Goal: Information Seeking & Learning: Learn about a topic

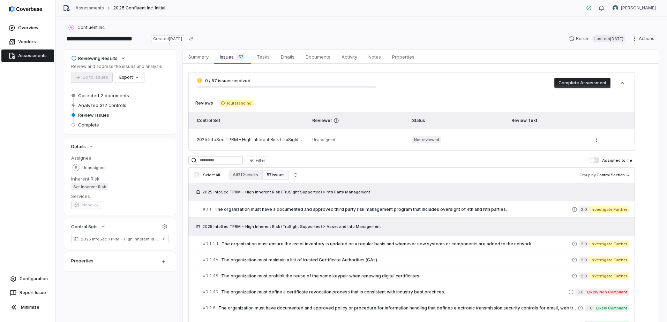
click at [34, 56] on span "Assessments" at bounding box center [32, 56] width 29 height 6
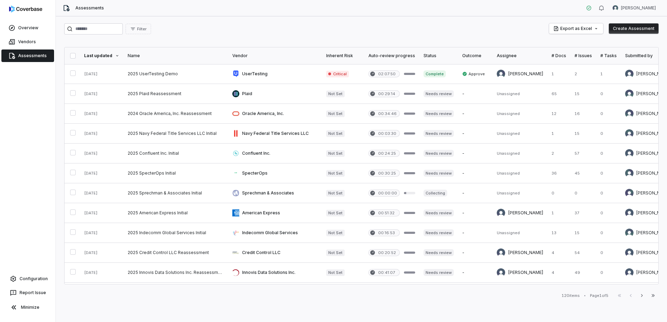
click at [106, 54] on div "Last updated" at bounding box center [101, 56] width 35 height 6
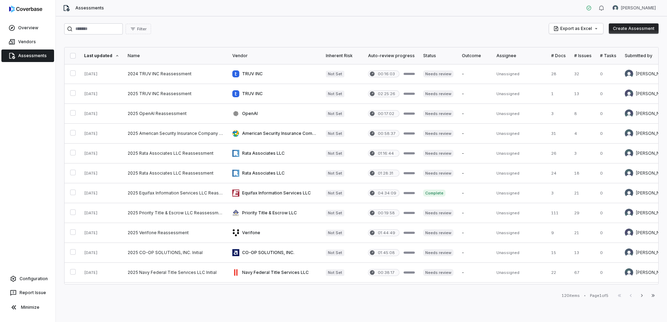
click at [106, 54] on div "Last updated" at bounding box center [101, 56] width 35 height 6
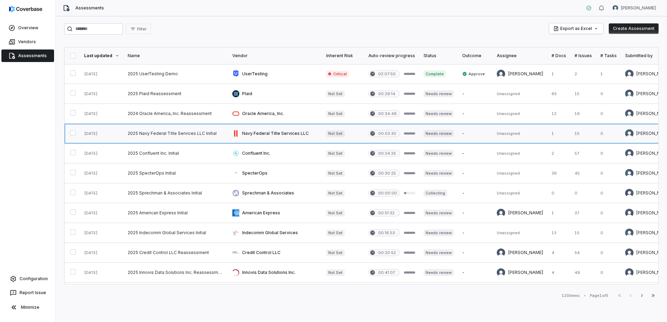
click at [200, 133] on link at bounding box center [175, 134] width 105 height 20
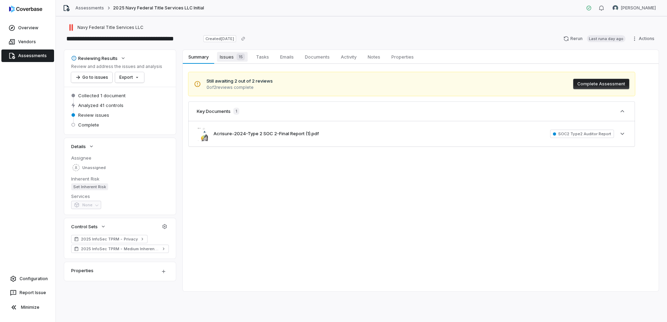
click at [226, 59] on span "Issues 15" at bounding box center [232, 57] width 31 height 10
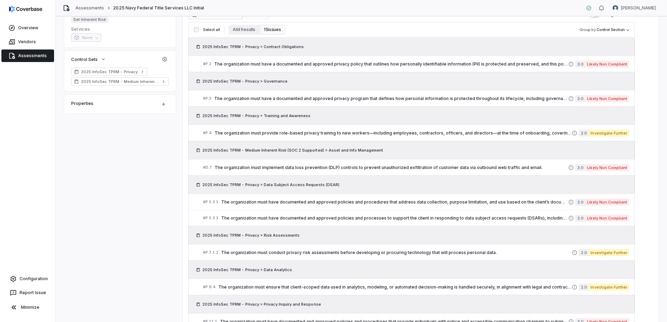
scroll to position [148, 0]
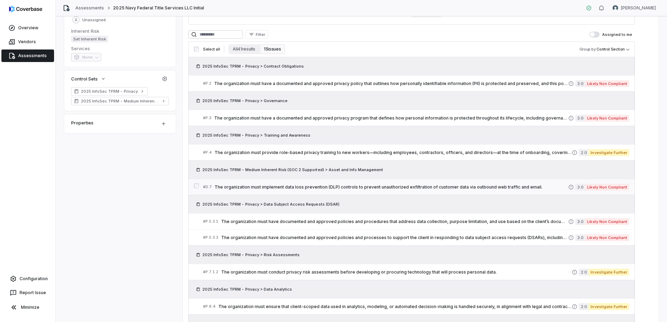
click at [422, 187] on span "The organization must implement data loss prevention (DLP) controls to prevent …" at bounding box center [390, 187] width 353 height 6
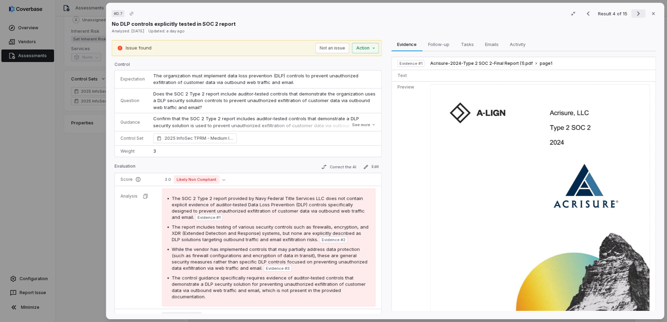
click at [634, 15] on icon "Next result" at bounding box center [638, 13] width 8 height 8
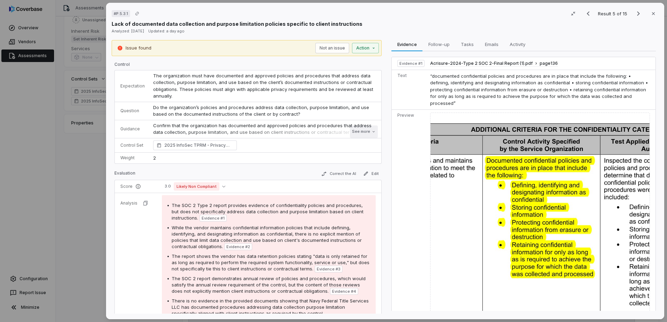
click at [359, 132] on button "See more" at bounding box center [364, 131] width 28 height 13
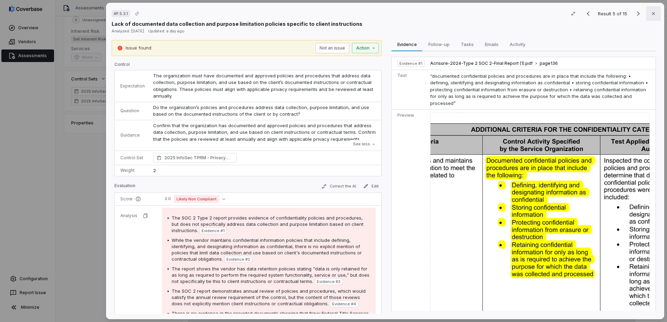
click at [650, 15] on icon "button" at bounding box center [653, 14] width 6 height 6
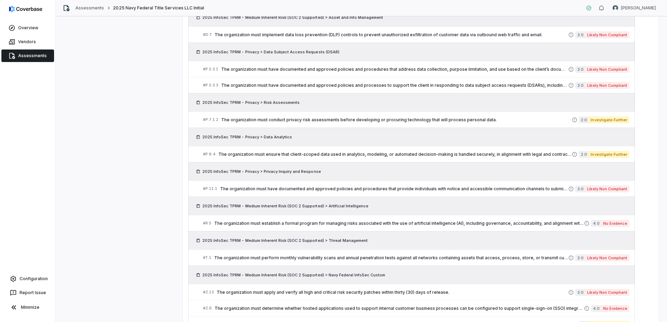
scroll to position [148, 0]
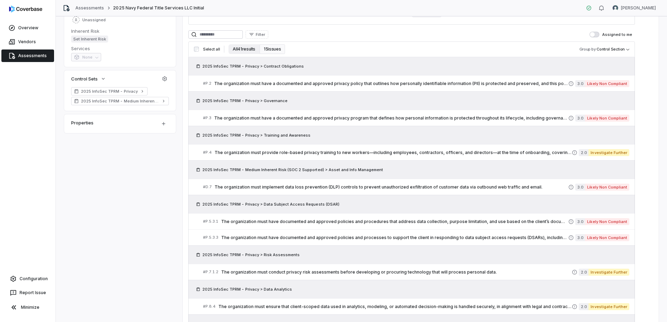
click at [238, 50] on button "All 41 results" at bounding box center [243, 49] width 31 height 10
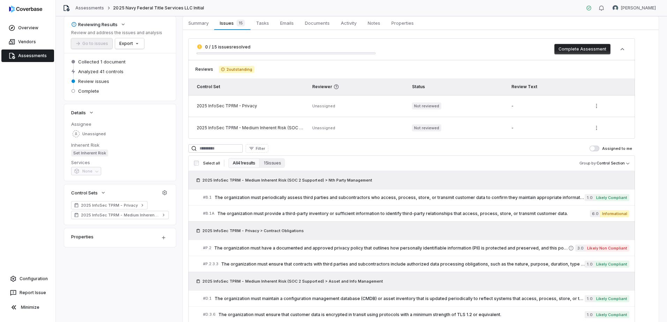
scroll to position [35, 0]
click at [268, 145] on button "Filter" at bounding box center [256, 147] width 23 height 8
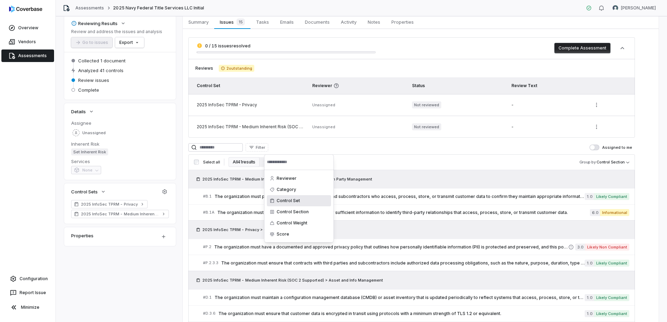
click at [287, 200] on div "Control Set" at bounding box center [299, 200] width 64 height 11
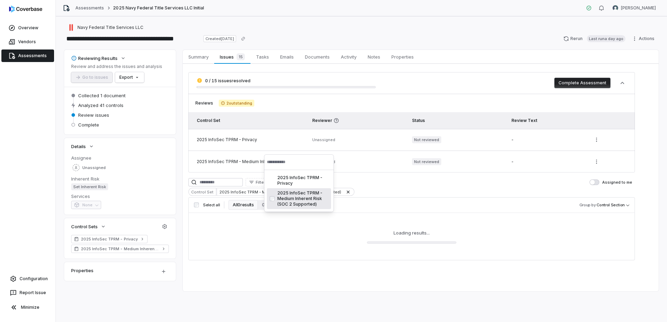
scroll to position [0, 0]
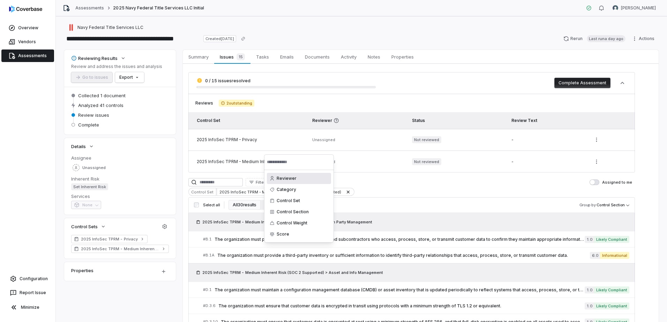
click at [398, 208] on html "**********" at bounding box center [333, 161] width 667 height 322
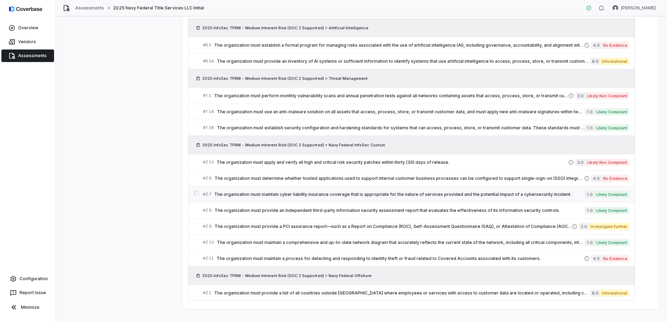
scroll to position [624, 0]
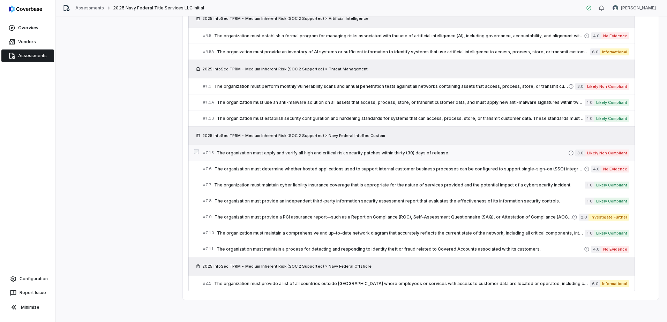
click at [349, 153] on span "The organization must apply and verify all high and critical risk security patc…" at bounding box center [391, 153] width 351 height 6
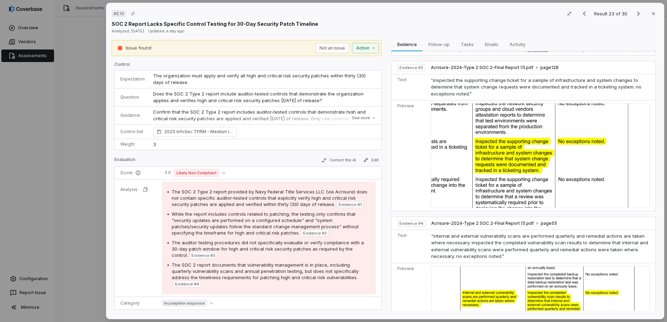
scroll to position [276, 0]
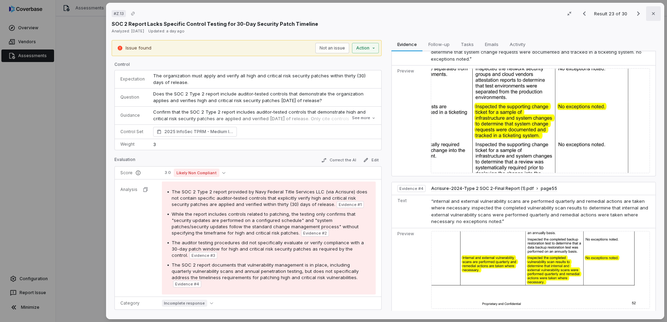
click at [652, 17] on button "Close" at bounding box center [653, 13] width 15 height 15
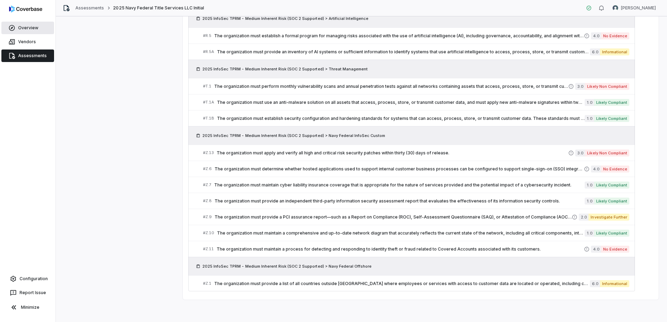
click at [31, 28] on span "Overview" at bounding box center [28, 28] width 20 height 6
